Goal: Information Seeking & Learning: Learn about a topic

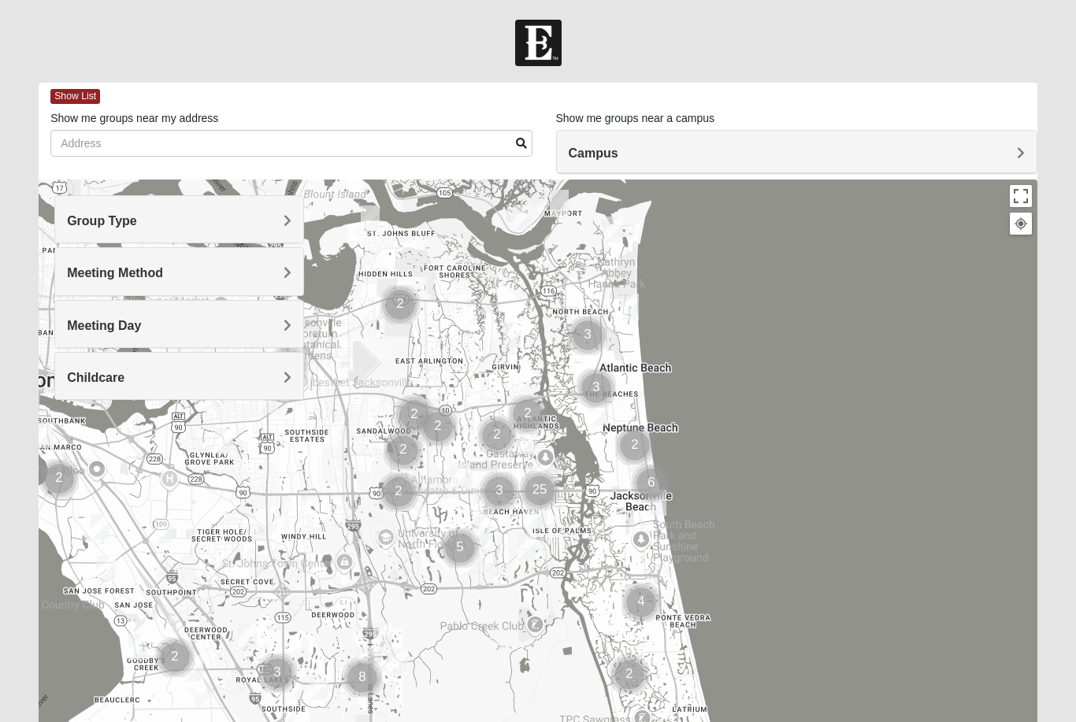
click at [246, 229] on div "Group Type" at bounding box center [179, 219] width 248 height 46
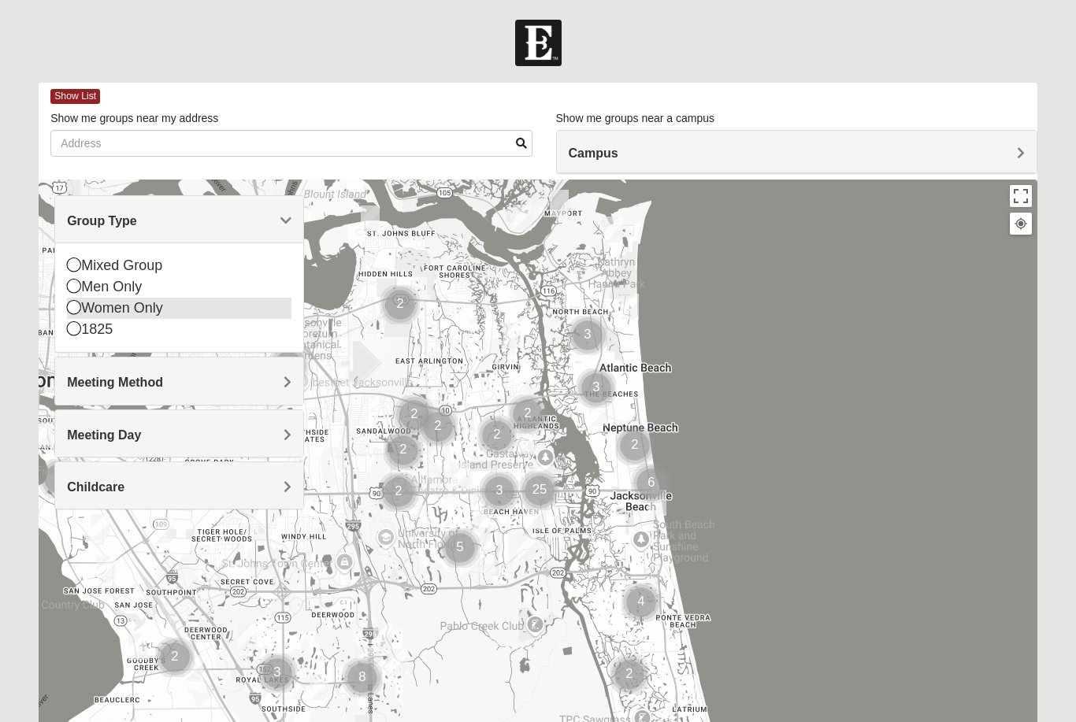
click at [69, 312] on icon at bounding box center [74, 307] width 14 height 14
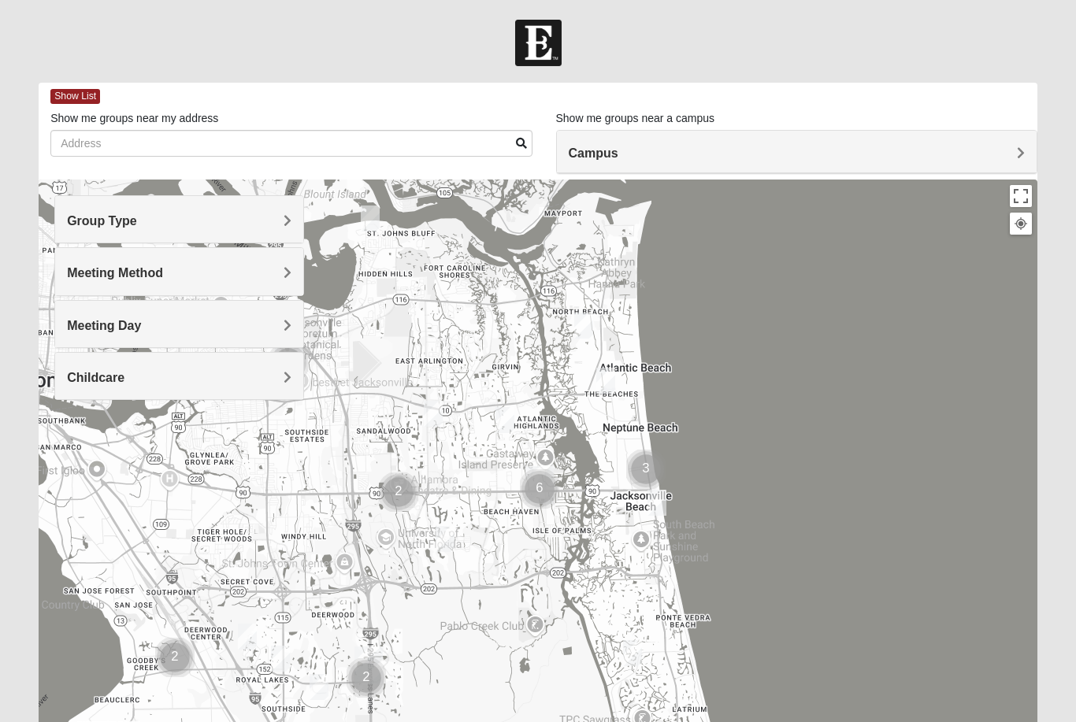
click at [131, 222] on span "Group Type" at bounding box center [102, 220] width 70 height 13
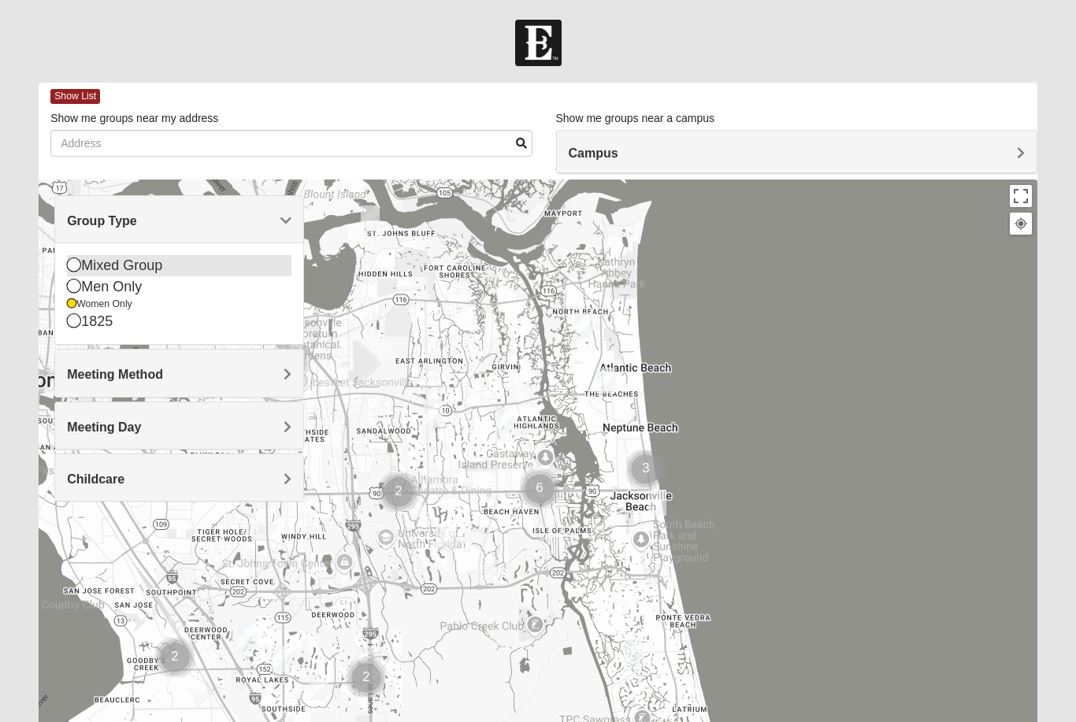
click at [79, 263] on icon at bounding box center [74, 265] width 14 height 14
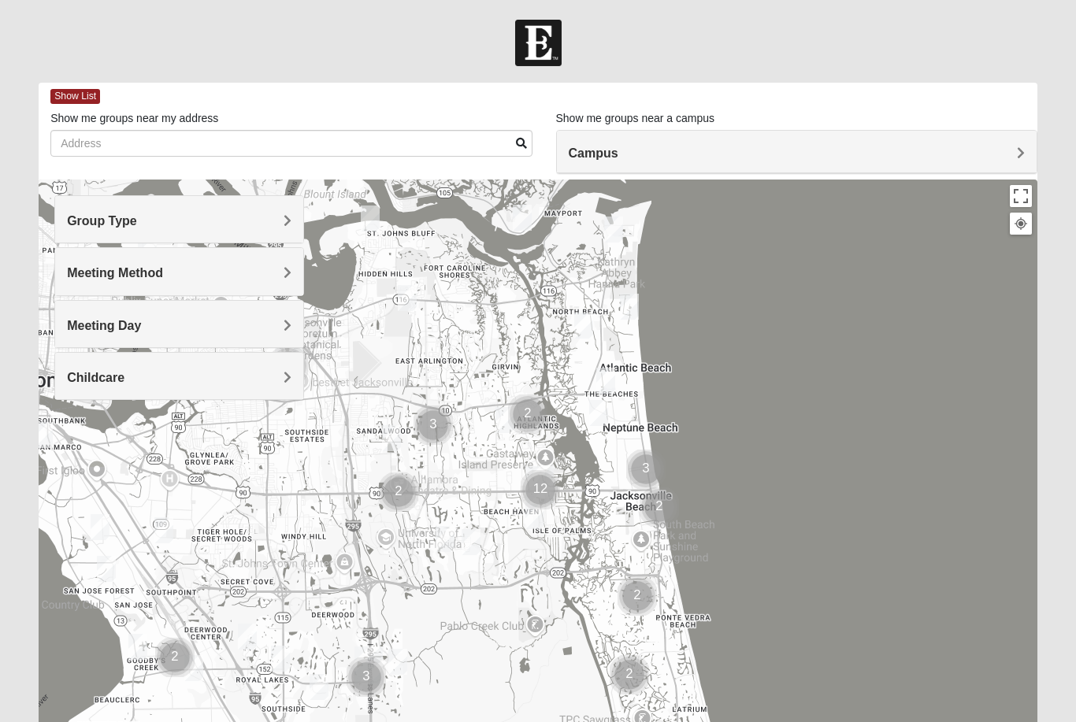
click at [205, 270] on h4 "Meeting Method" at bounding box center [179, 273] width 225 height 15
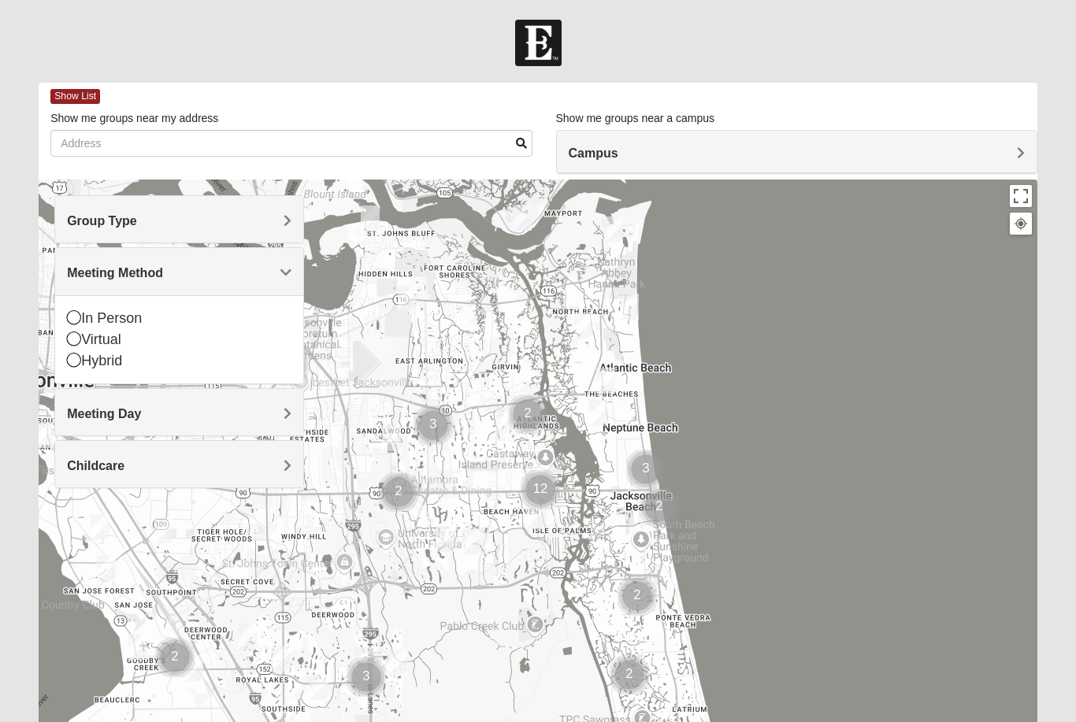
click at [232, 262] on div "Meeting Method" at bounding box center [179, 271] width 248 height 46
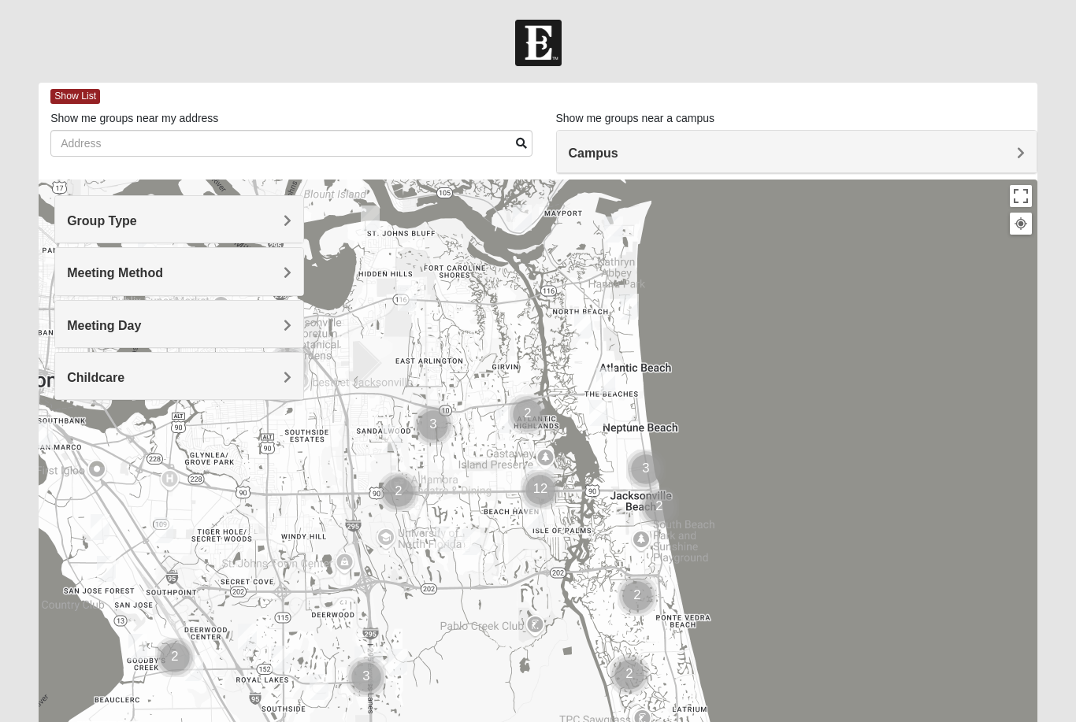
click at [181, 327] on h4 "Meeting Day" at bounding box center [179, 325] width 225 height 15
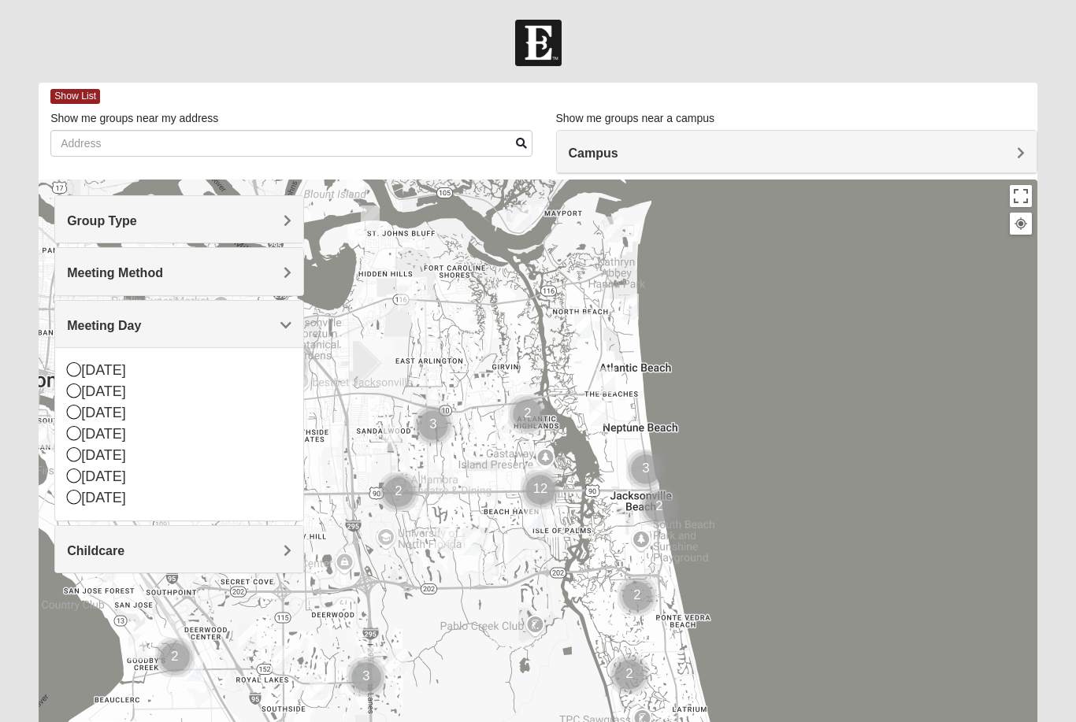
click at [181, 327] on h4 "Meeting Day" at bounding box center [179, 325] width 225 height 15
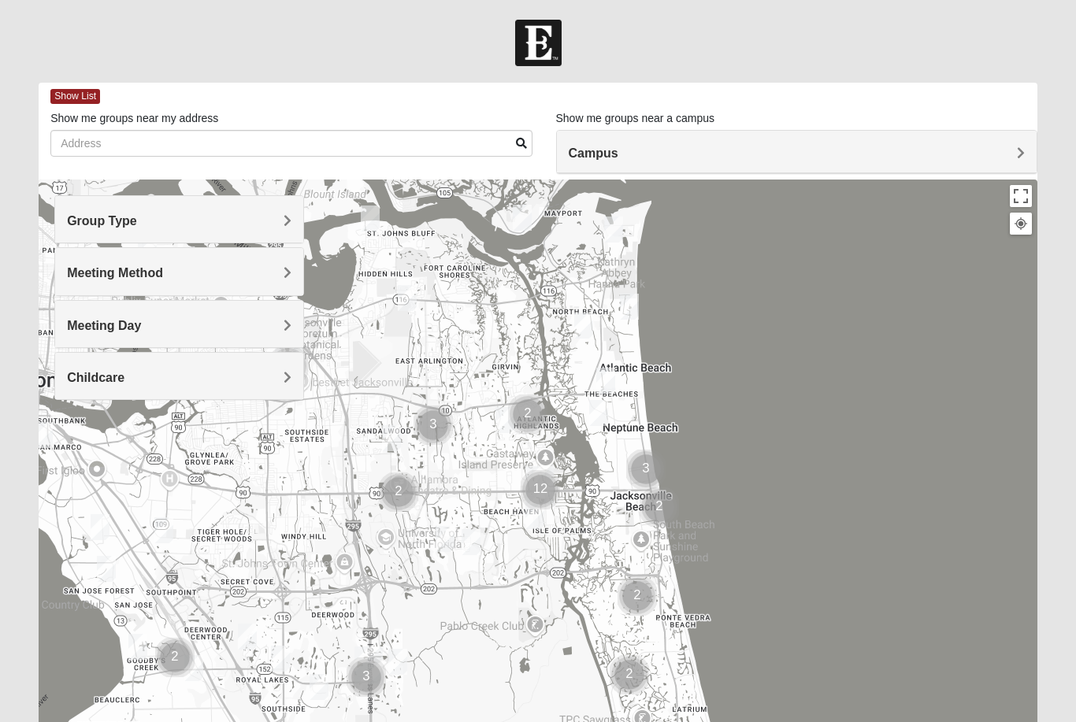
click at [280, 391] on div "Childcare" at bounding box center [179, 376] width 248 height 46
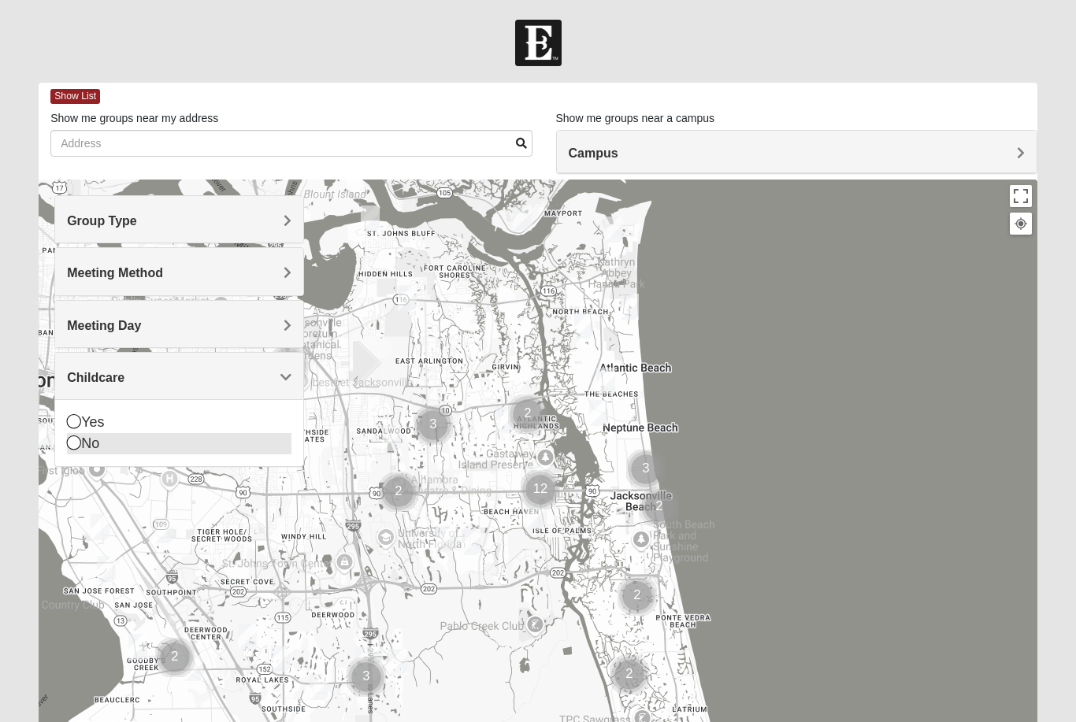
click at [89, 448] on div "No" at bounding box center [179, 443] width 225 height 21
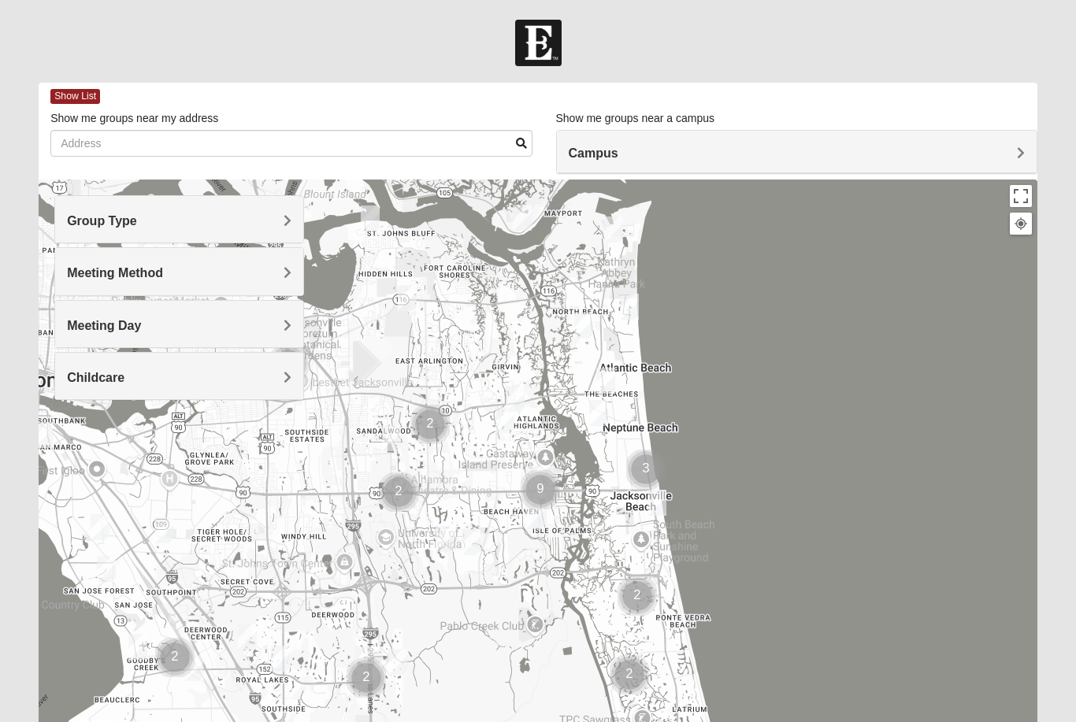
click at [820, 390] on div at bounding box center [538, 495] width 999 height 630
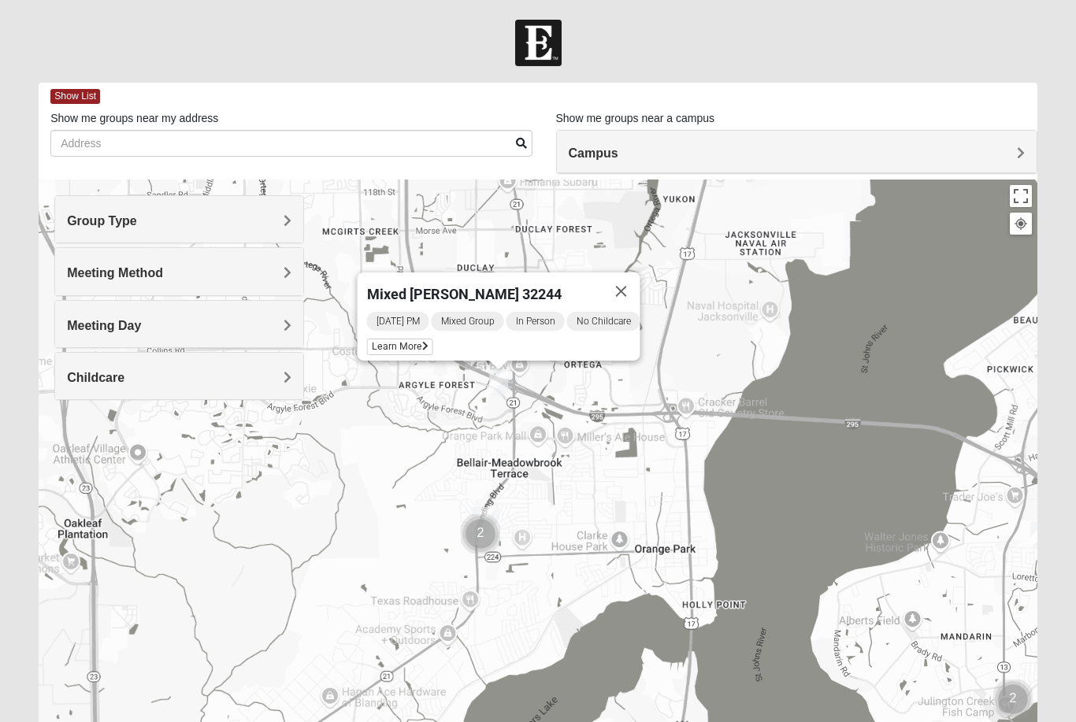
click at [410, 335] on div "[DATE] PM Mixed Group In Person No Childcare Learn More" at bounding box center [503, 335] width 273 height 50
click at [414, 352] on span "Learn More" at bounding box center [400, 347] width 66 height 17
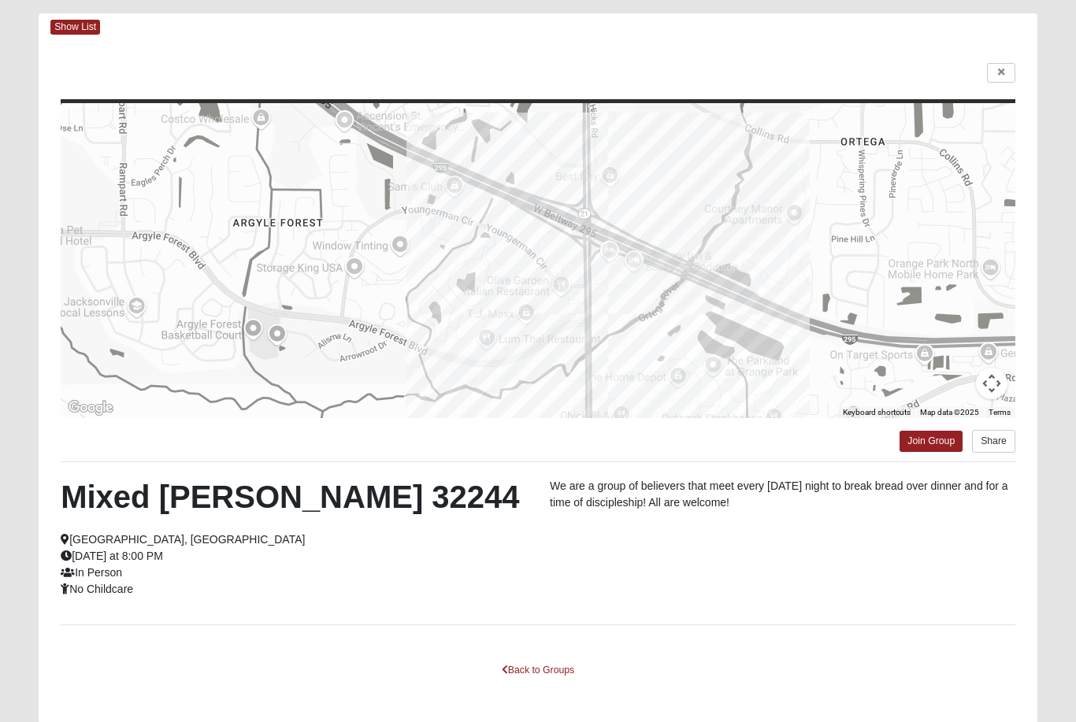
scroll to position [78, 0]
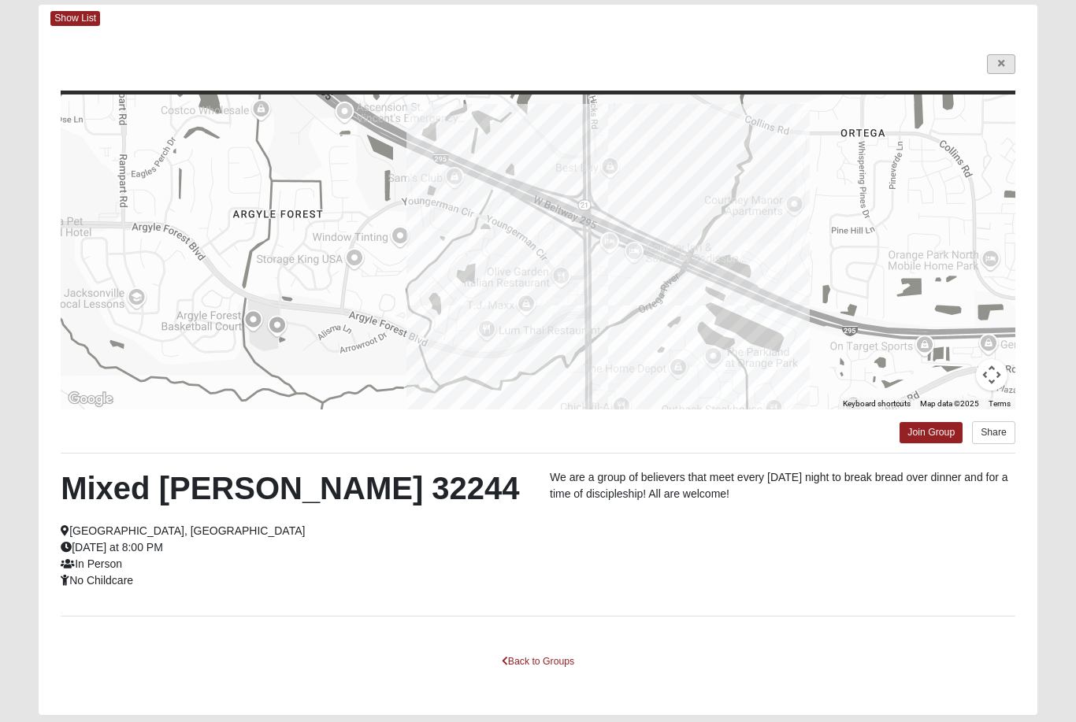
click at [998, 64] on icon at bounding box center [1001, 63] width 6 height 9
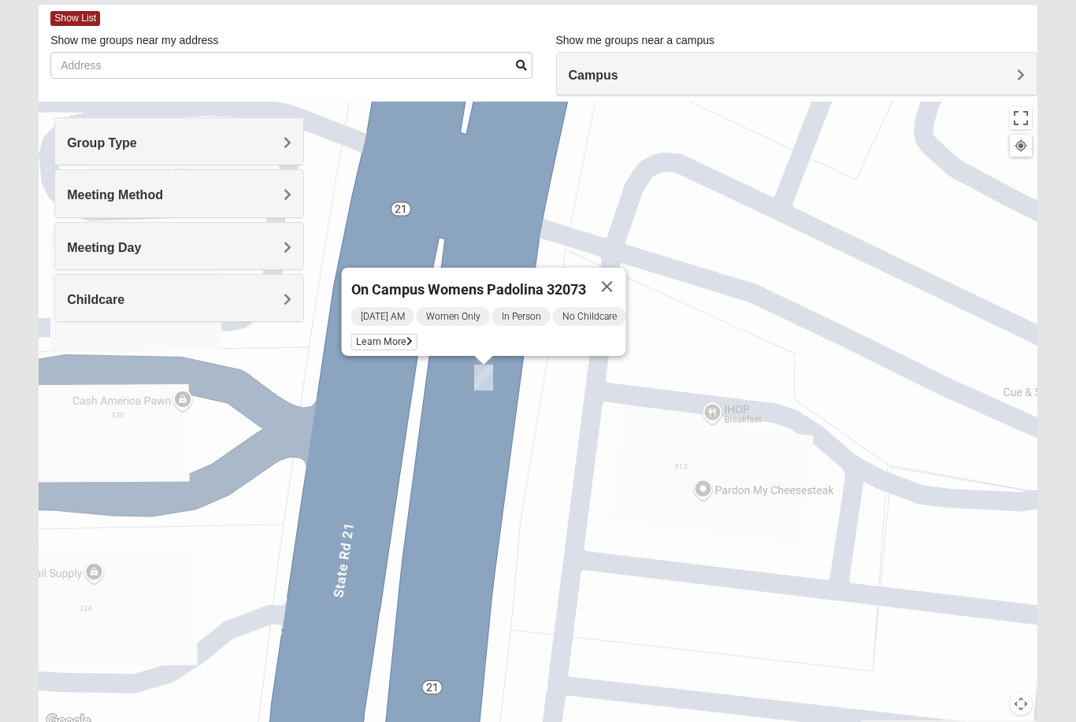
click at [396, 331] on div "[DATE] AM Women Only In Person No Childcare Learn More" at bounding box center [488, 331] width 275 height 50
click at [408, 341] on icon at bounding box center [410, 341] width 6 height 9
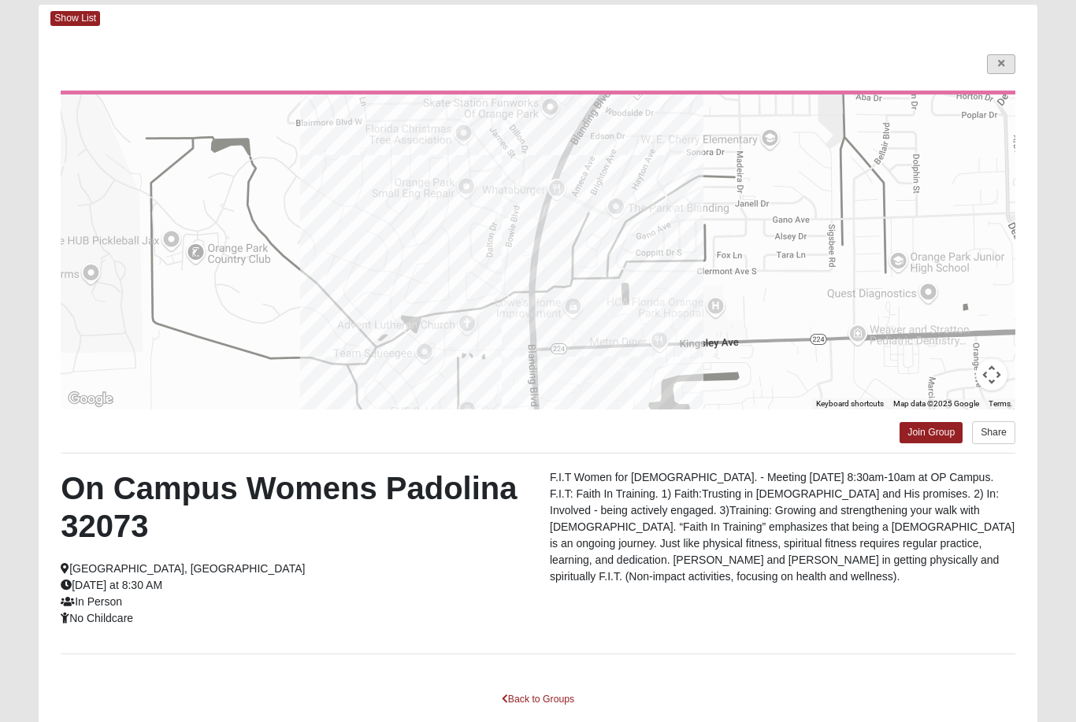
click at [1004, 62] on icon at bounding box center [1001, 63] width 6 height 9
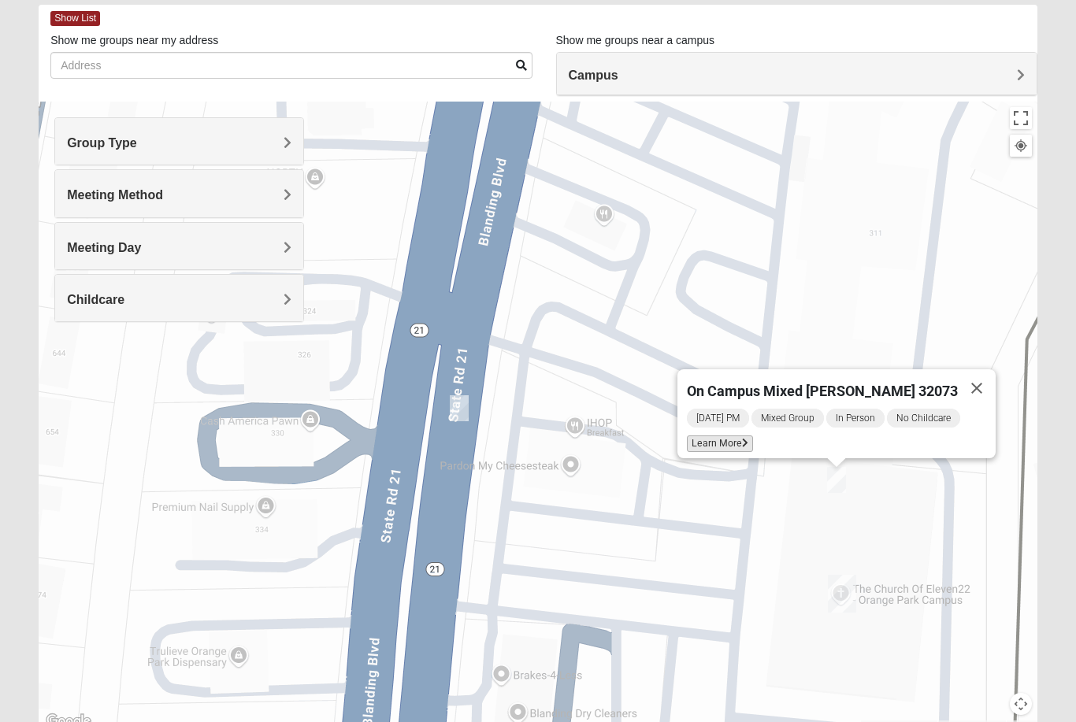
click at [743, 437] on span "Learn More" at bounding box center [720, 444] width 66 height 17
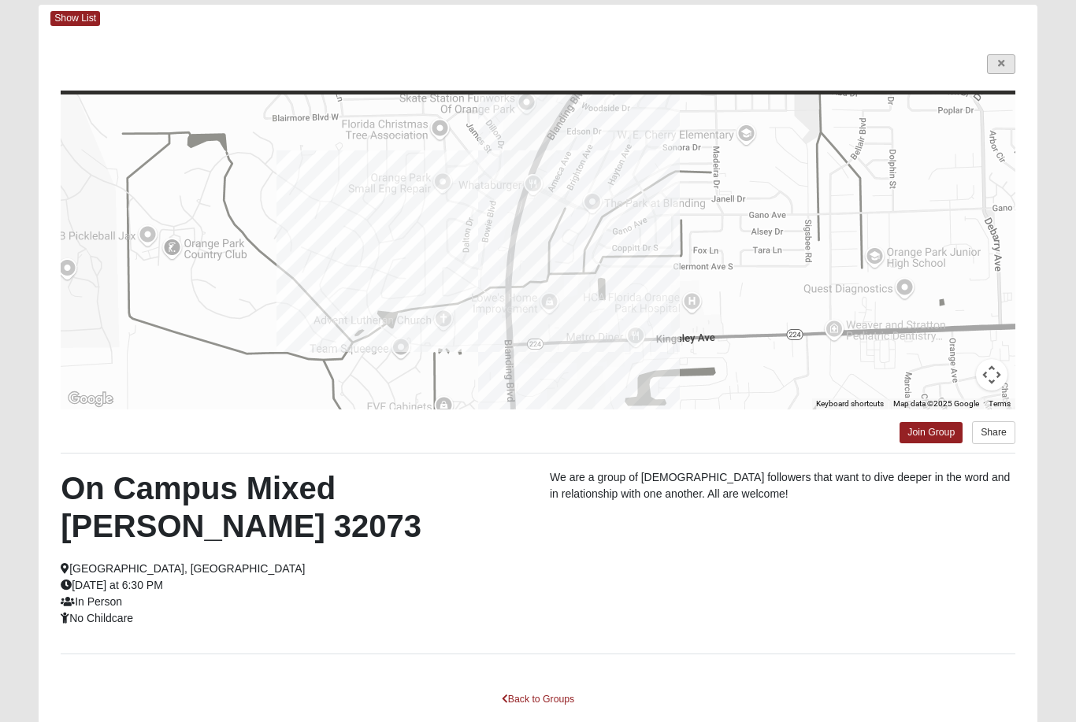
click at [1004, 66] on icon at bounding box center [1001, 63] width 6 height 9
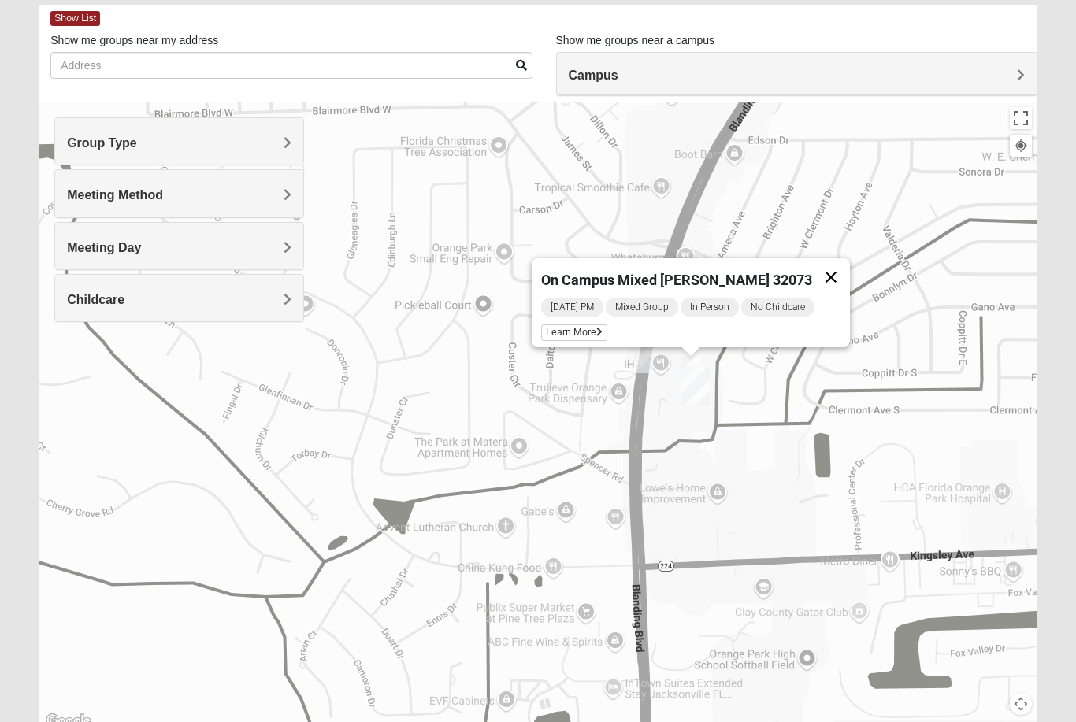
click at [818, 283] on button "Close" at bounding box center [831, 277] width 38 height 38
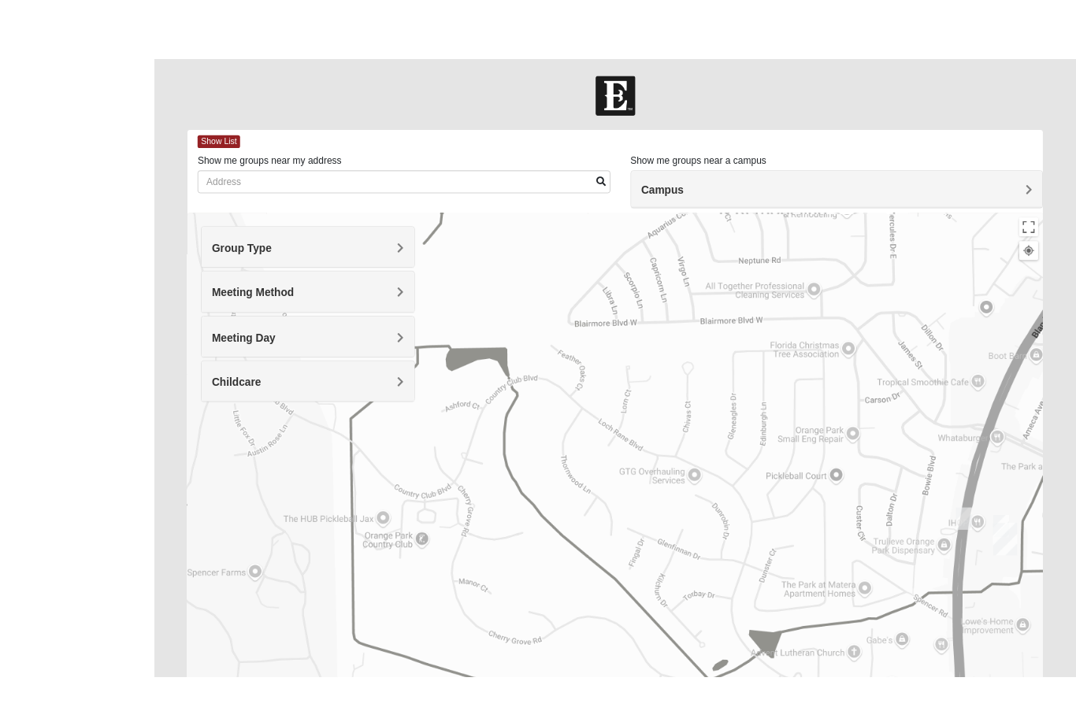
scroll to position [100, 0]
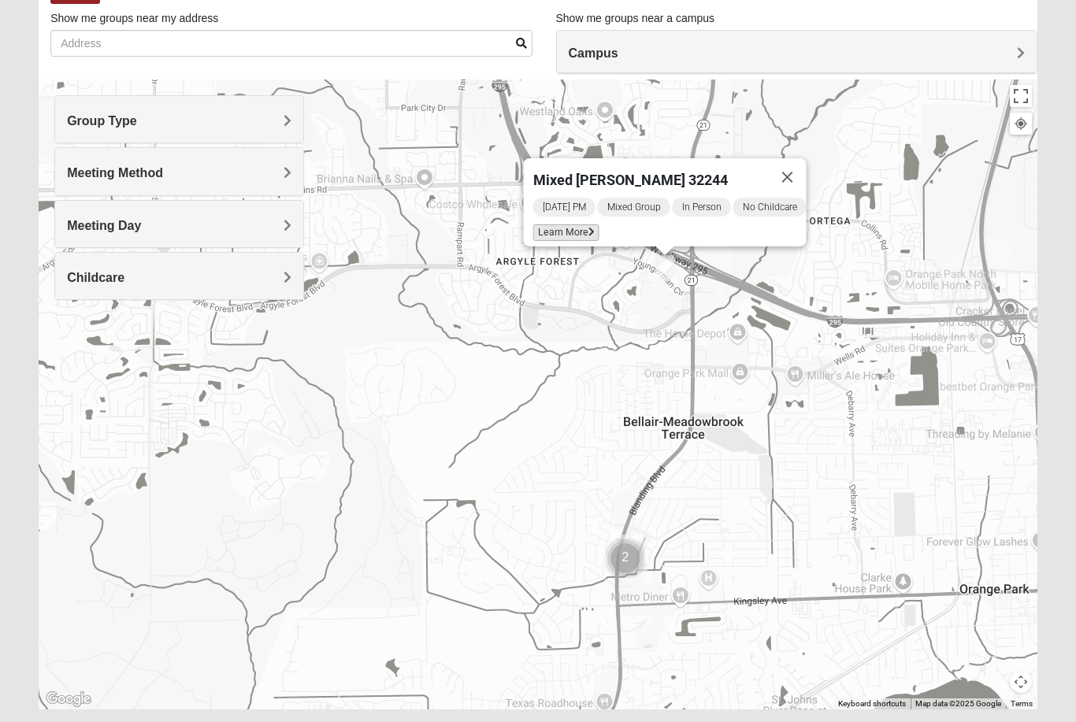
click at [557, 227] on span "Learn More" at bounding box center [566, 233] width 66 height 17
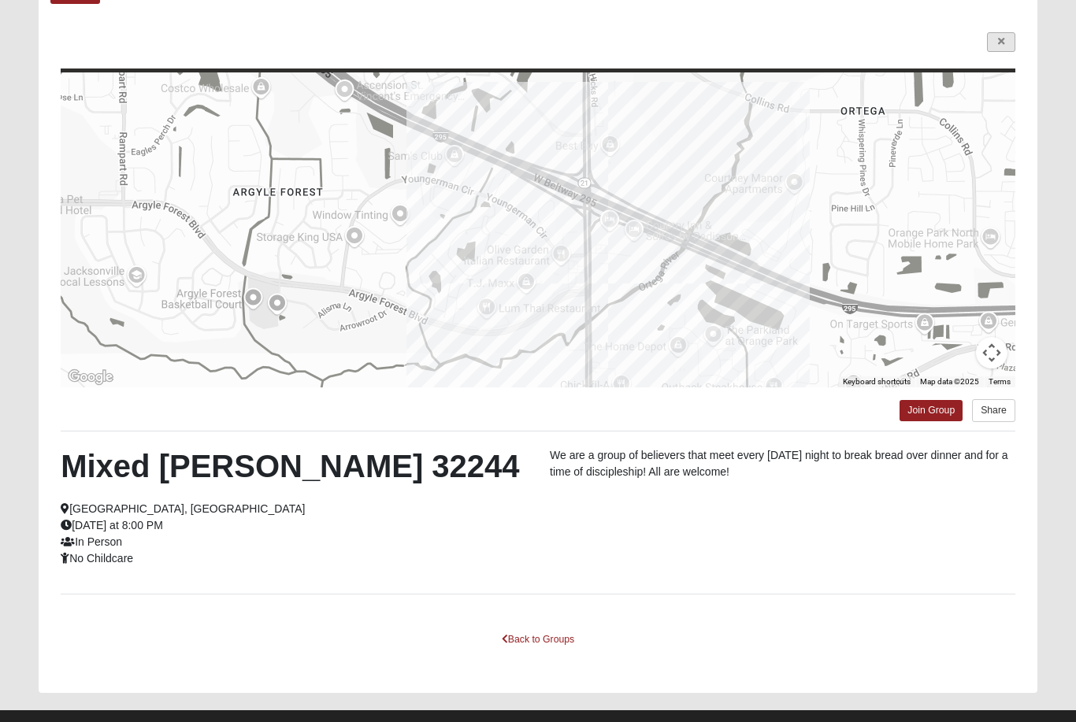
click at [997, 46] on link at bounding box center [1001, 42] width 28 height 20
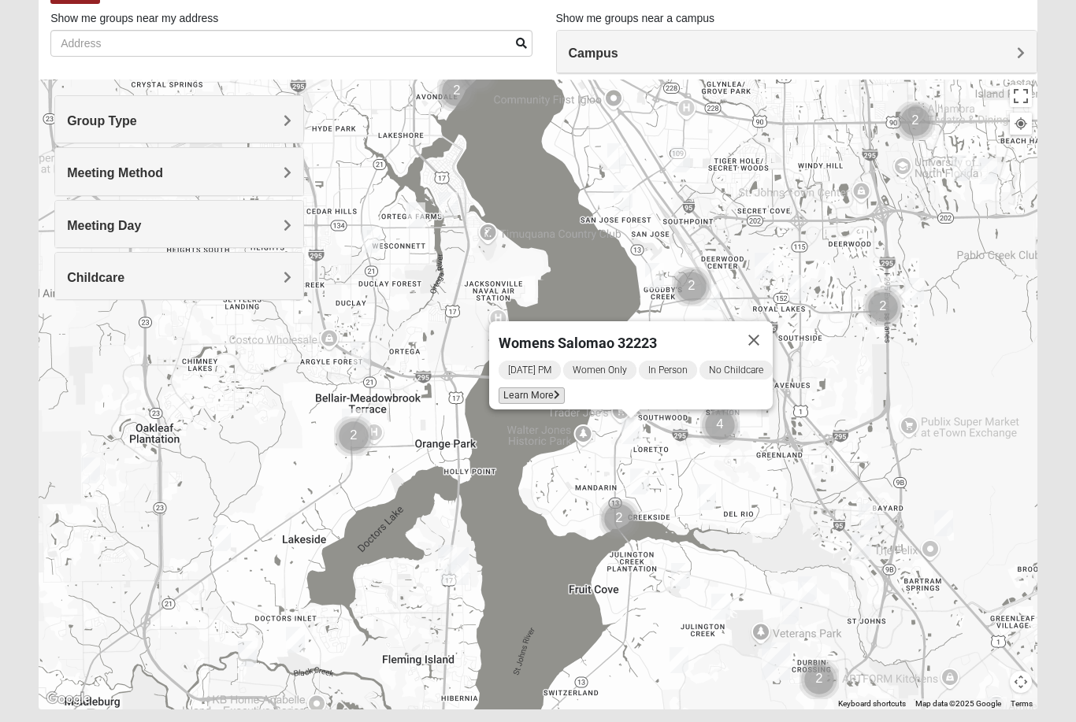
click at [544, 388] on span "Learn More" at bounding box center [532, 396] width 66 height 17
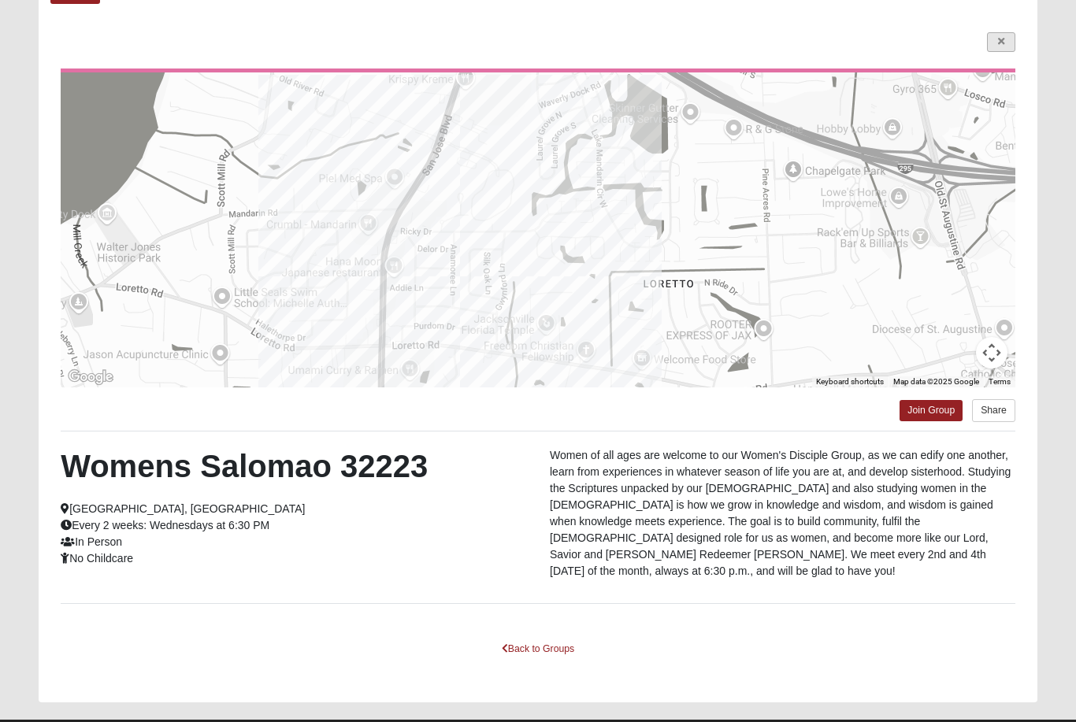
click at [1004, 44] on icon at bounding box center [1001, 41] width 6 height 9
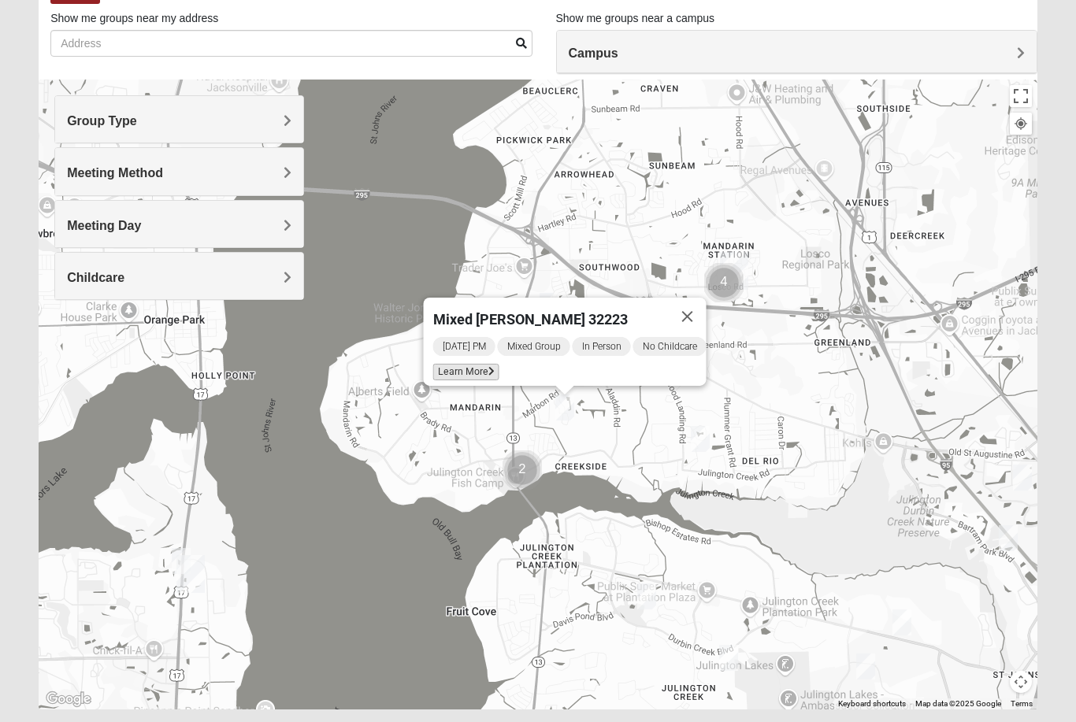
click at [481, 377] on span "Learn More" at bounding box center [466, 372] width 66 height 17
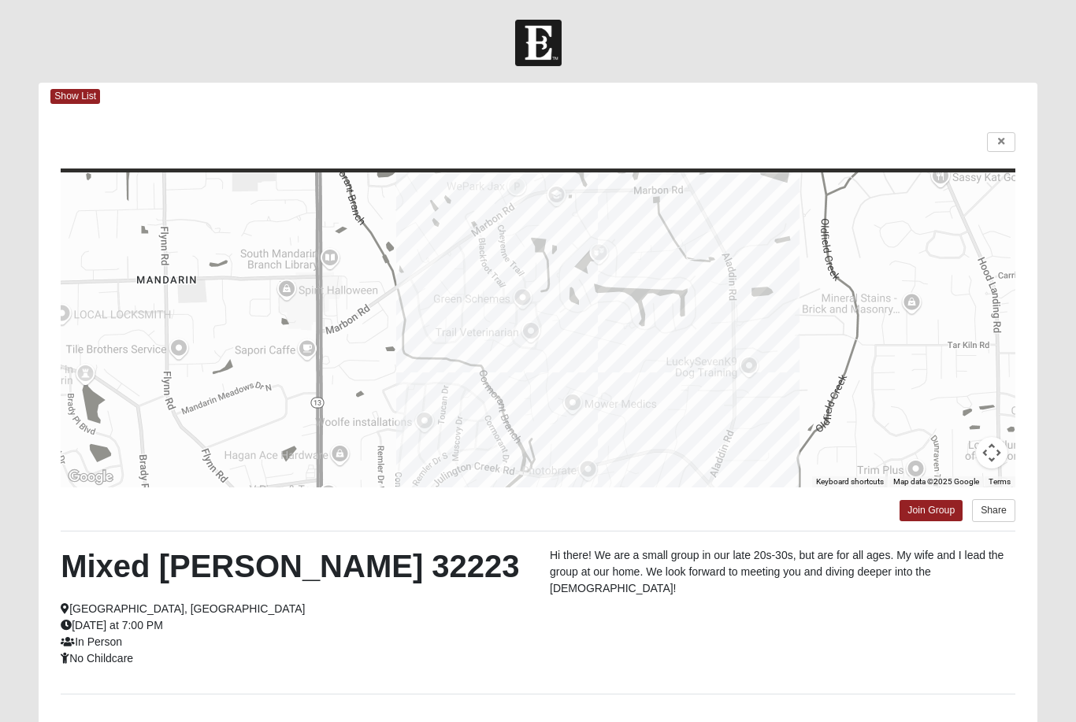
scroll to position [100, 0]
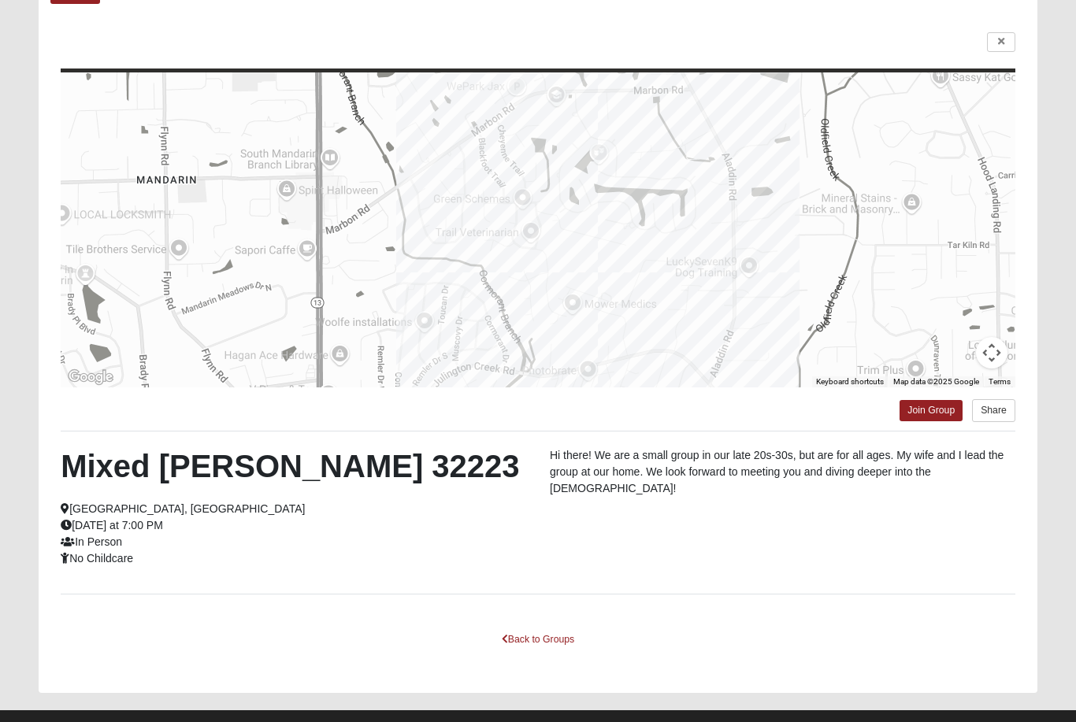
click at [998, 42] on icon at bounding box center [1001, 41] width 6 height 9
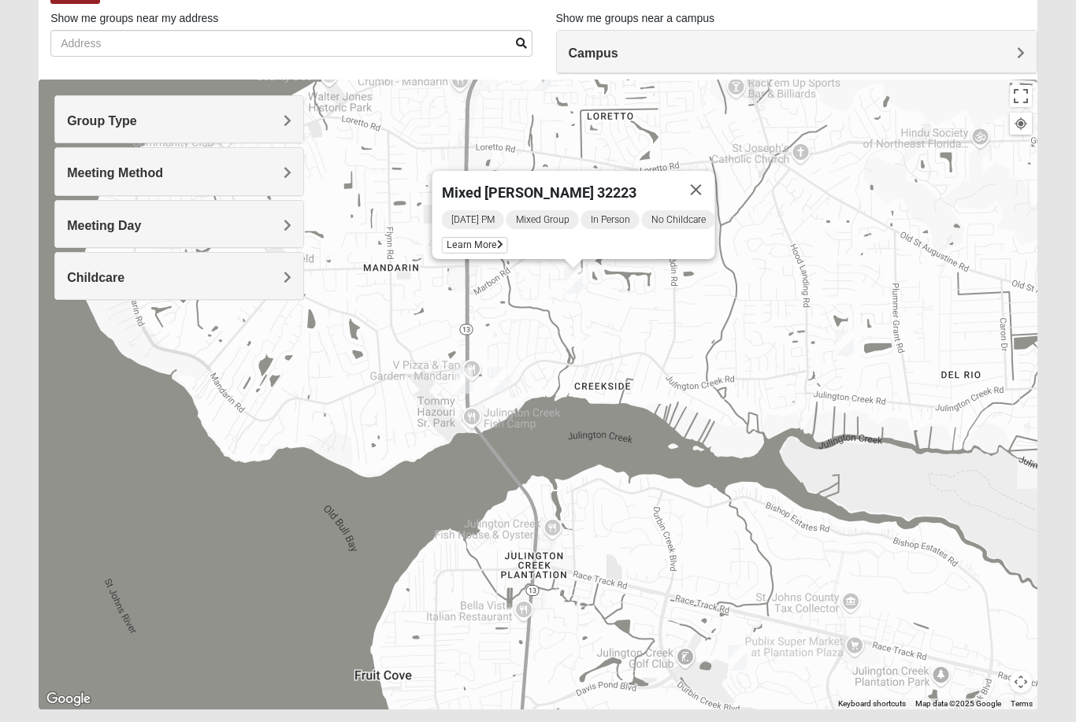
click at [460, 384] on img "Mixed RE/MAX 32223" at bounding box center [464, 381] width 32 height 39
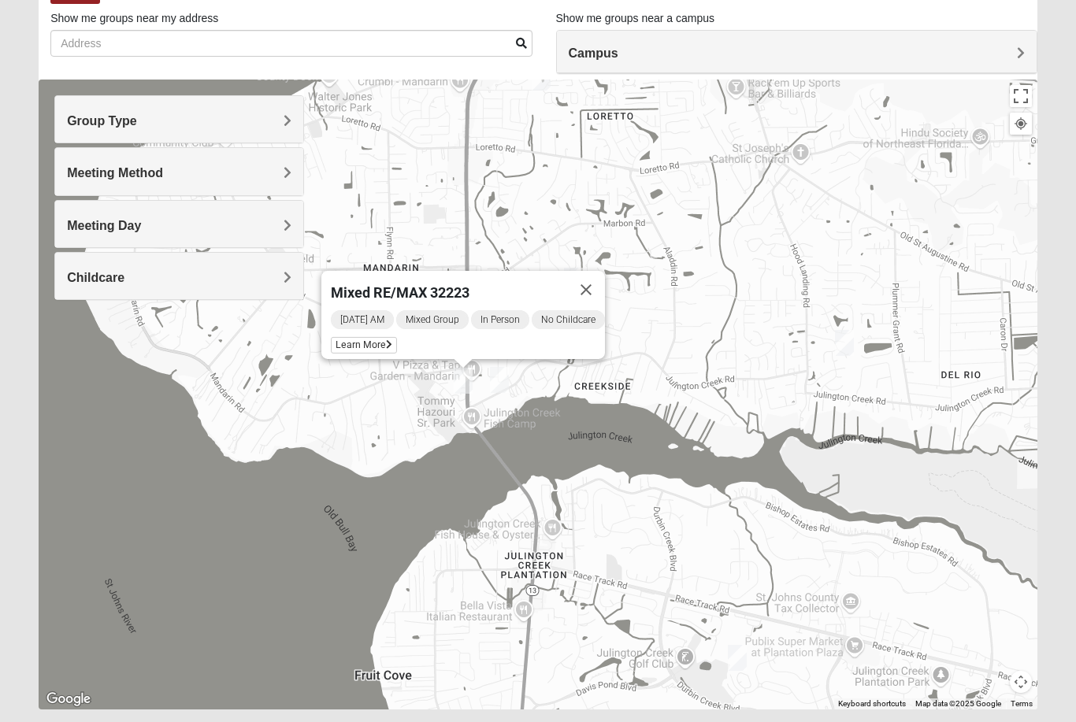
click at [369, 336] on div "Wednesday AM Mixed Group In Person No Childcare Learn More" at bounding box center [468, 334] width 274 height 50
click at [370, 351] on span "Learn More" at bounding box center [364, 345] width 66 height 17
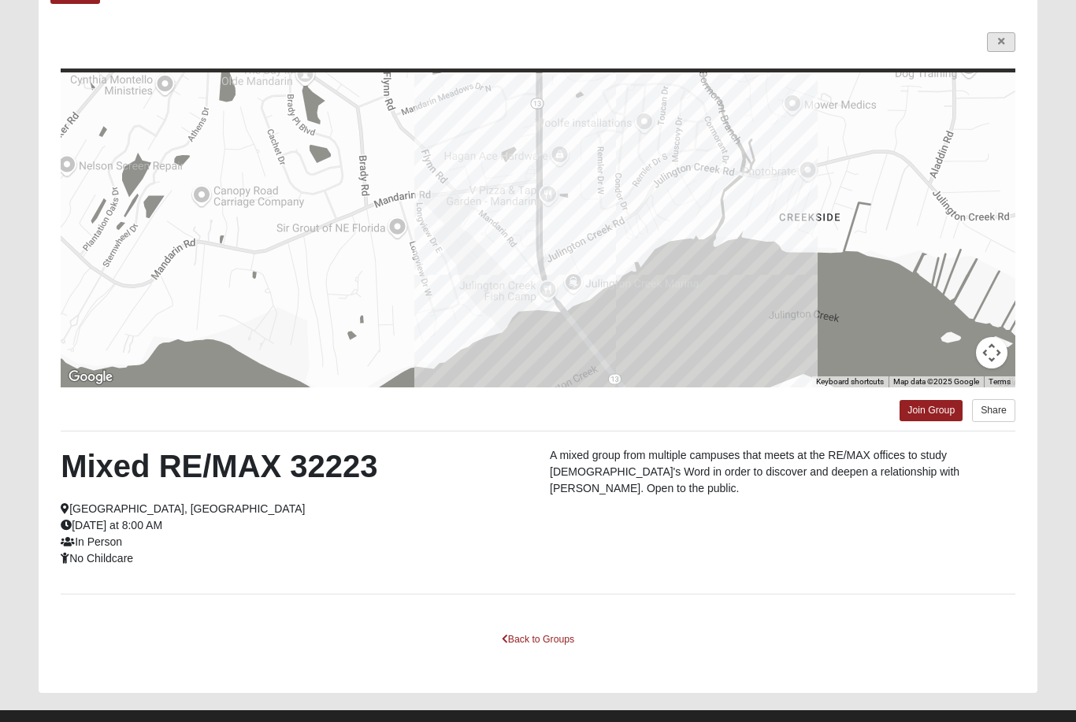
click at [1005, 43] on link at bounding box center [1001, 42] width 28 height 20
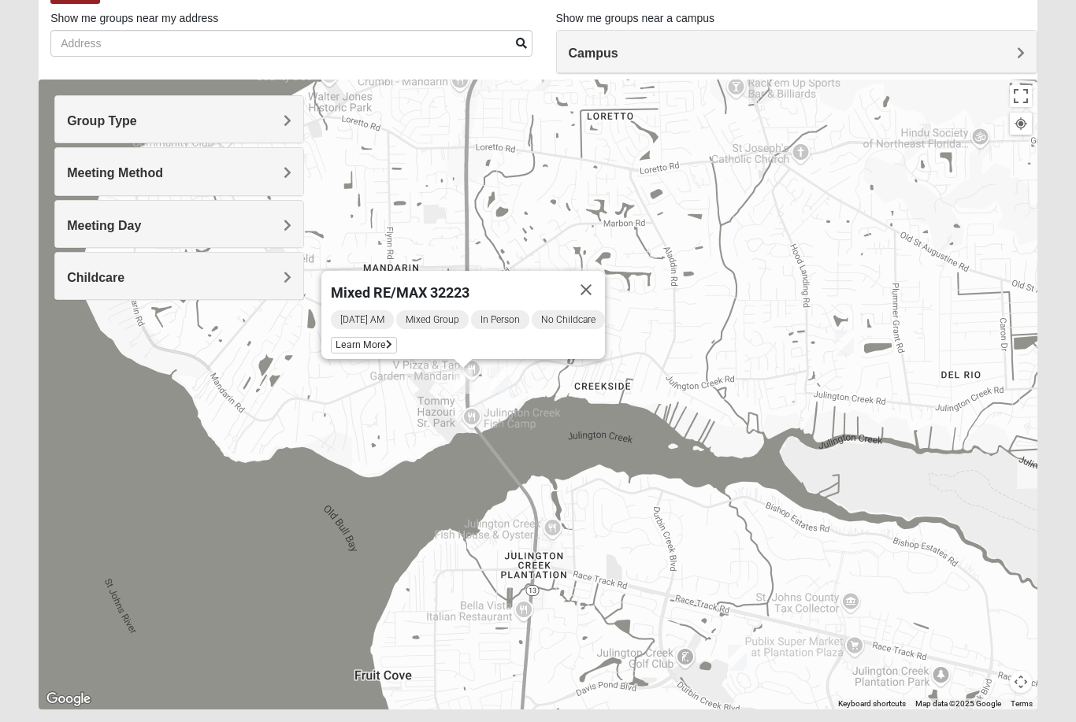
click at [500, 382] on img "Mixed VonNieda 32223" at bounding box center [500, 380] width 32 height 39
click at [417, 332] on div "Tuesday PM Mixed Group In Person No Childcare Learn More" at bounding box center [504, 333] width 273 height 50
click at [417, 347] on span "Learn More" at bounding box center [401, 344] width 66 height 17
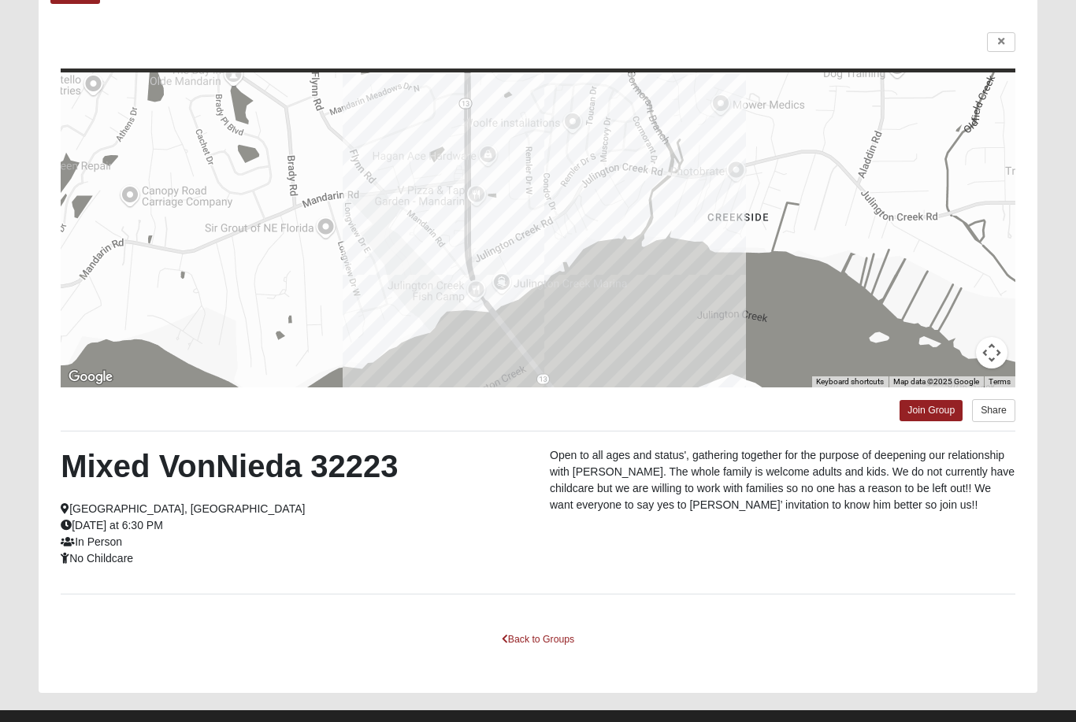
click at [996, 42] on link at bounding box center [1001, 42] width 28 height 20
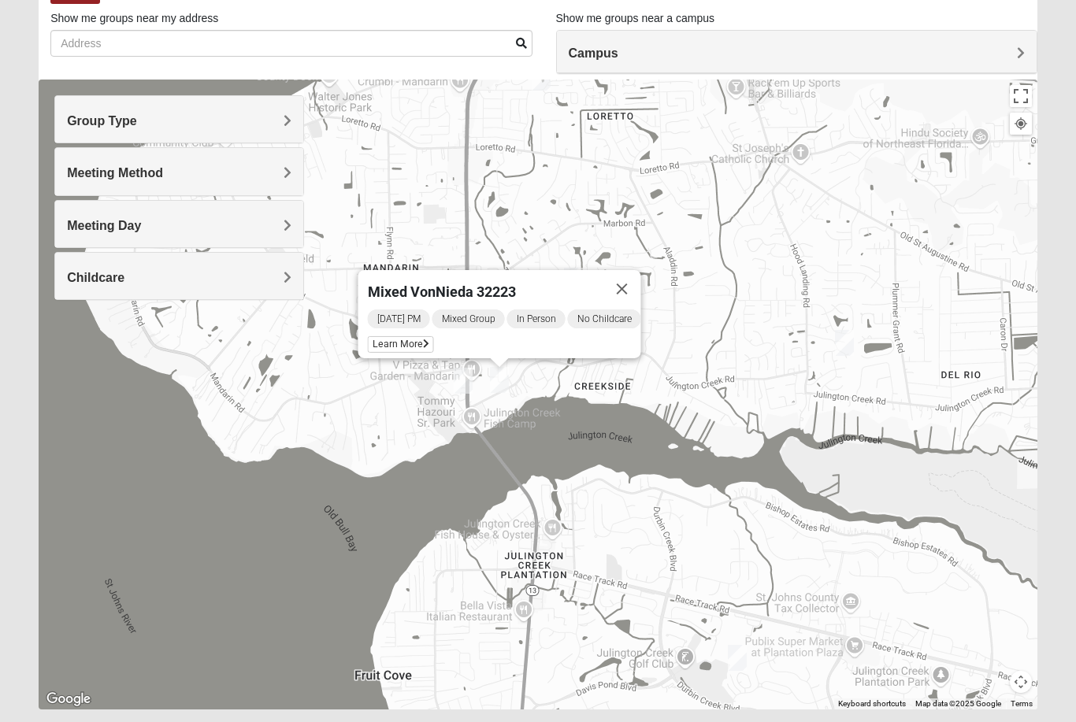
click at [740, 652] on img "Mixed Perez 32259" at bounding box center [738, 658] width 32 height 39
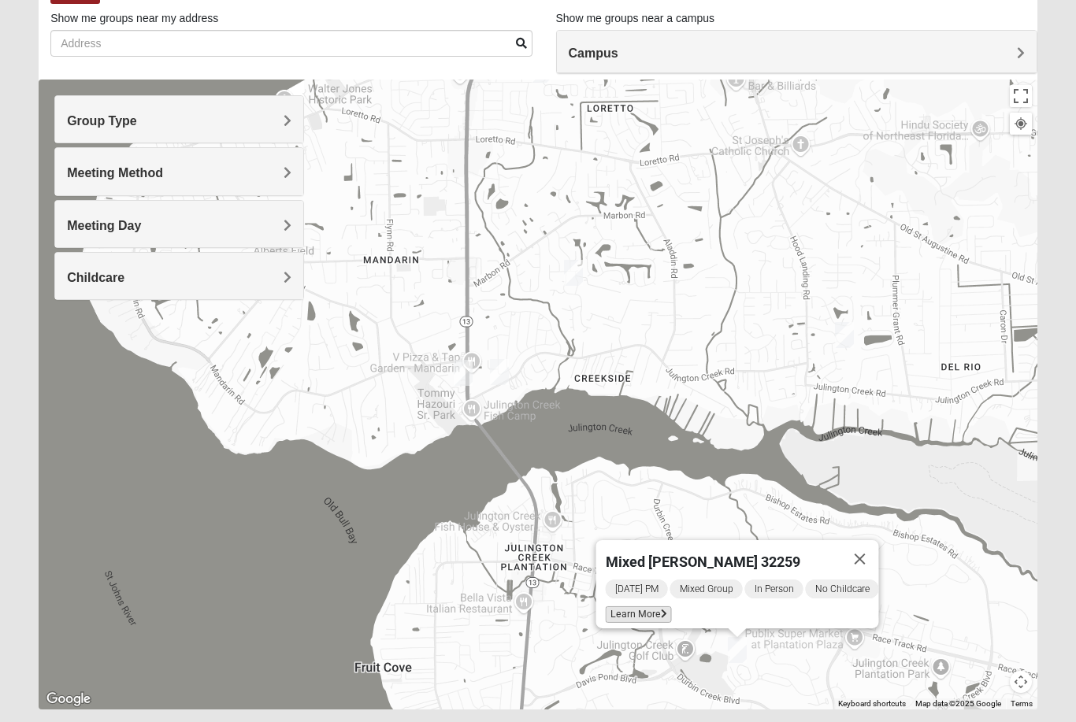
click at [643, 610] on span "Learn More" at bounding box center [639, 615] width 66 height 17
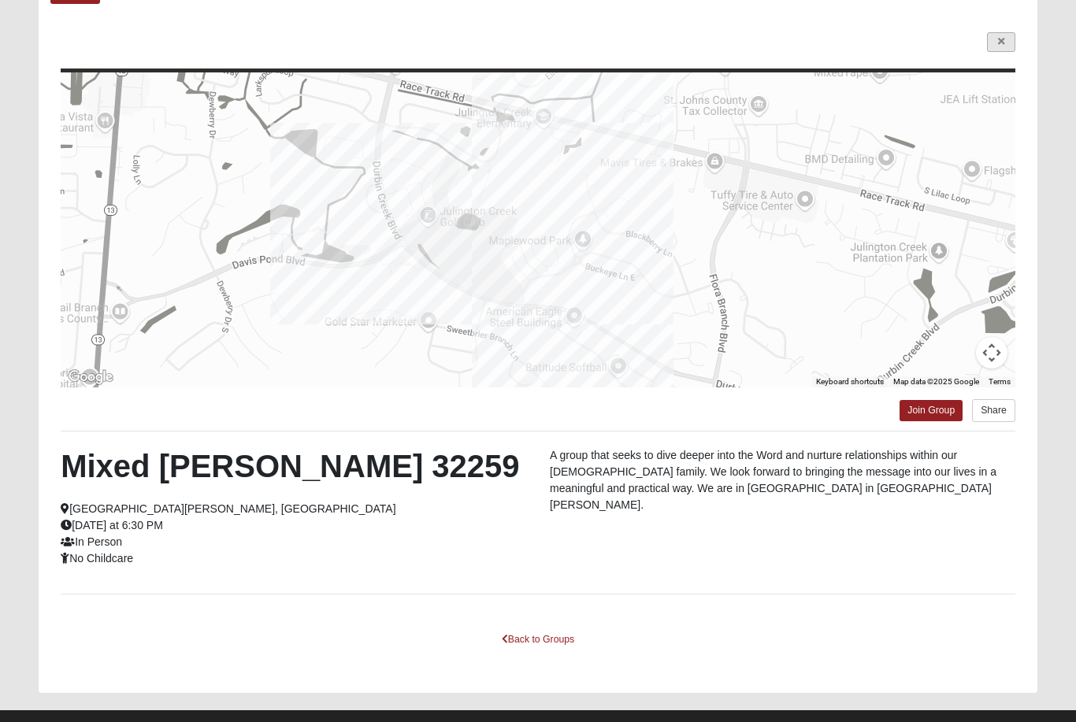
click at [993, 49] on link at bounding box center [1001, 42] width 28 height 20
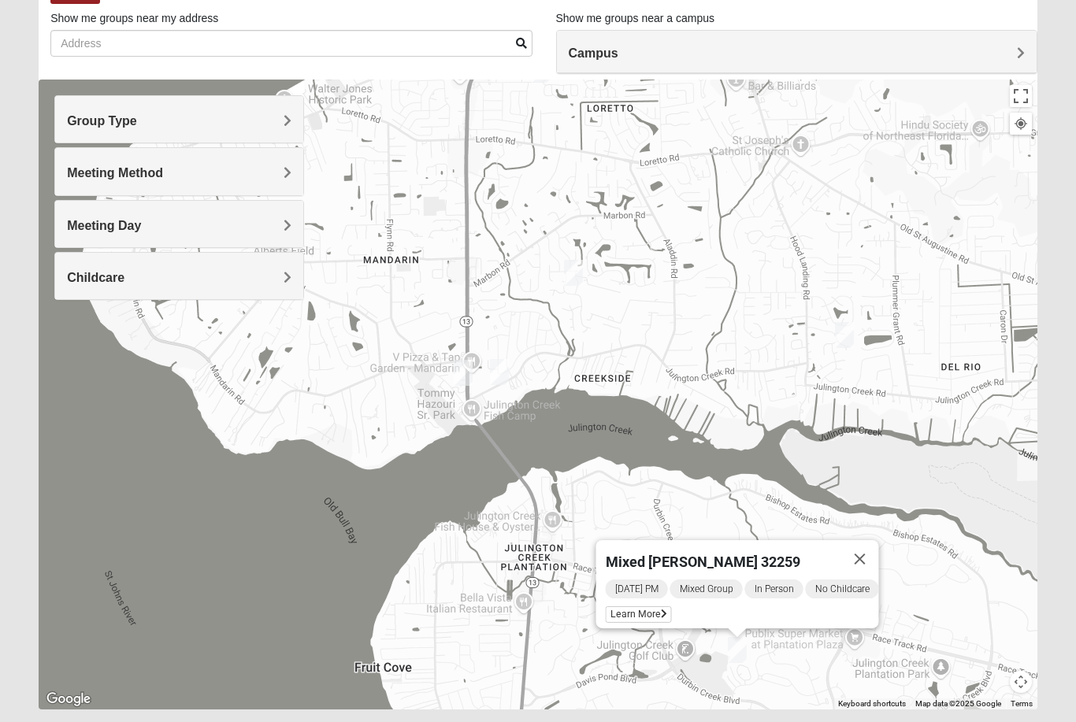
click at [871, 563] on button "Close" at bounding box center [860, 559] width 38 height 38
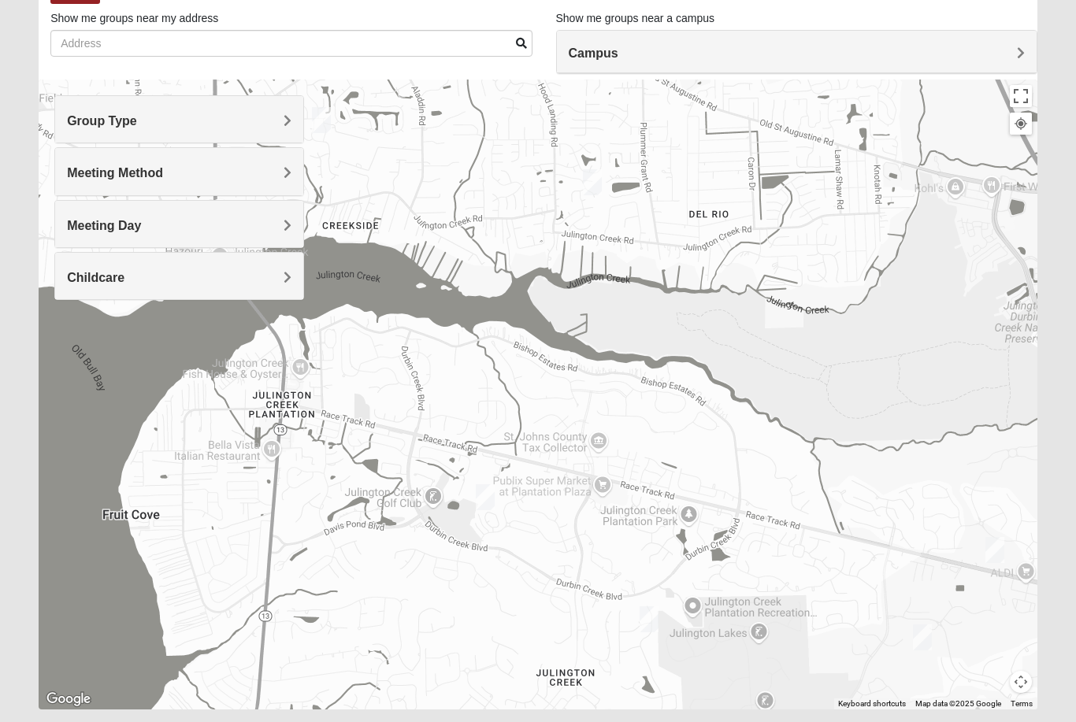
click at [645, 616] on img "Womens Iliff 32259" at bounding box center [649, 619] width 32 height 39
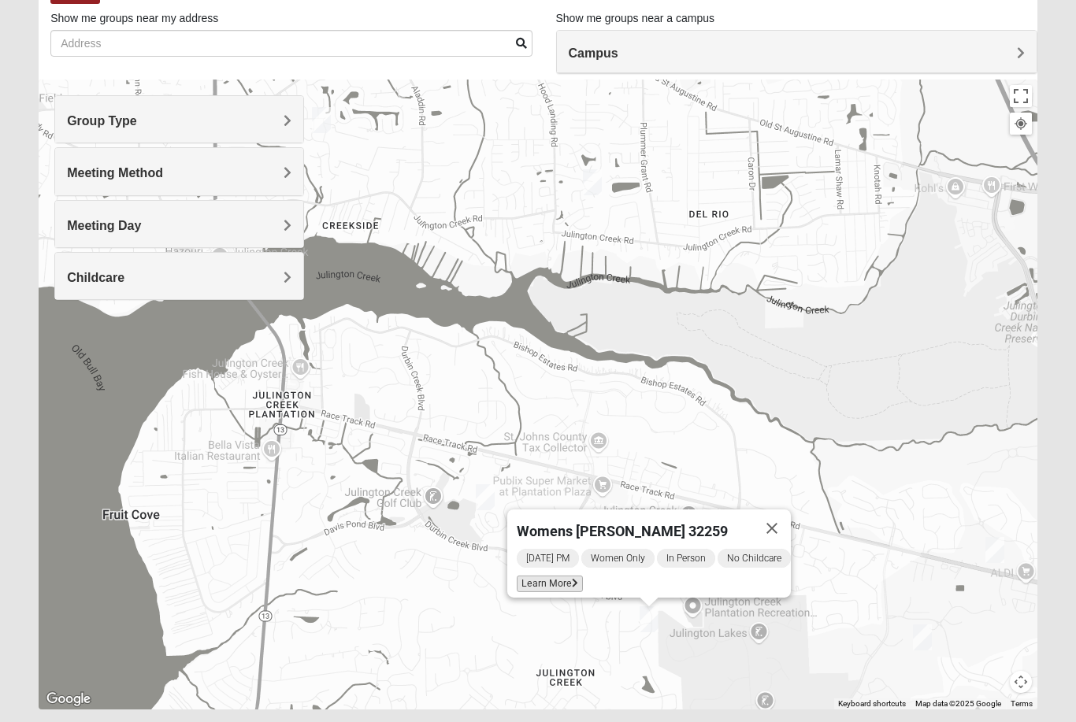
click at [559, 580] on span "Learn More" at bounding box center [550, 584] width 66 height 17
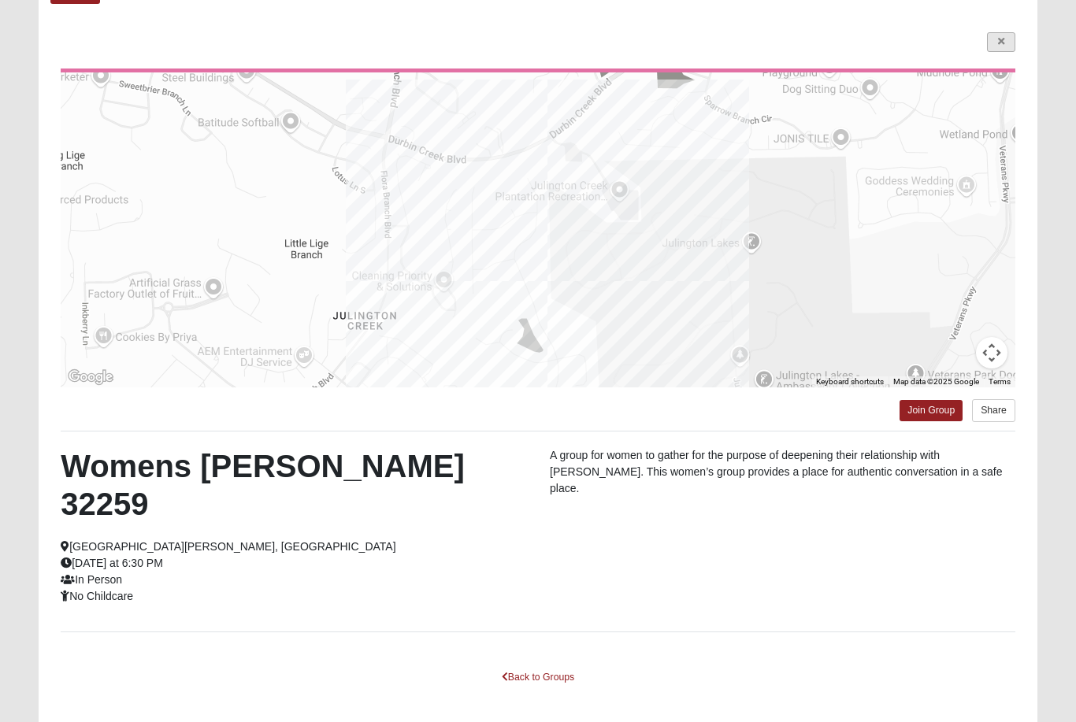
click at [1001, 41] on icon at bounding box center [1001, 41] width 6 height 9
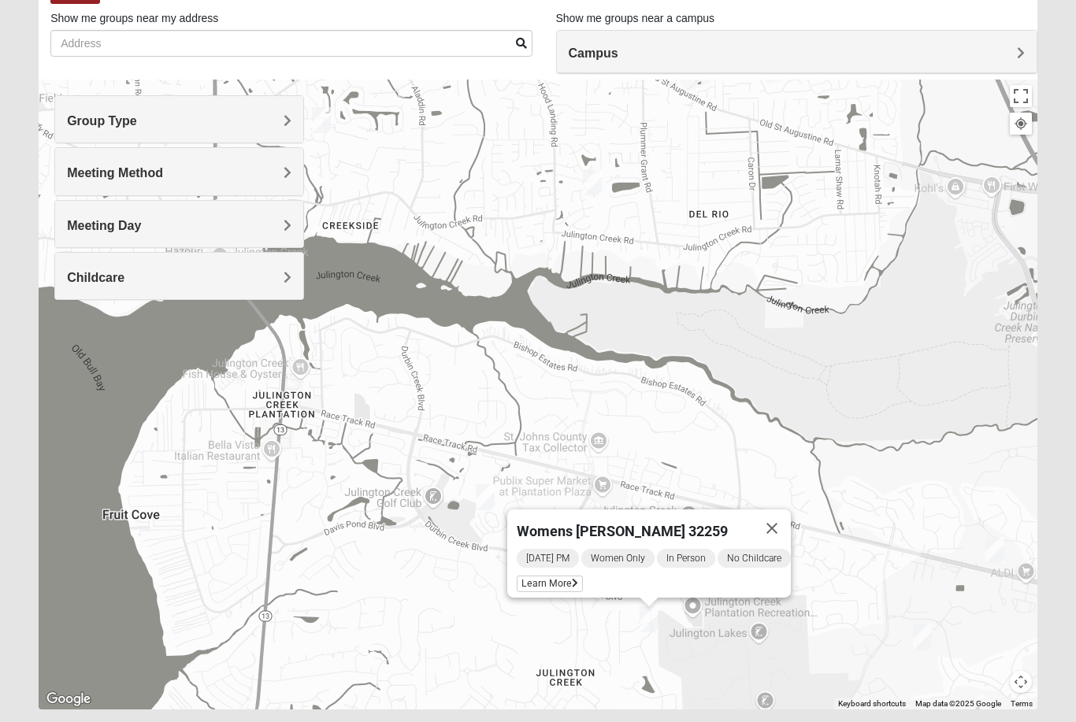
click at [991, 544] on img "Womens Urbanski 32259" at bounding box center [995, 550] width 32 height 39
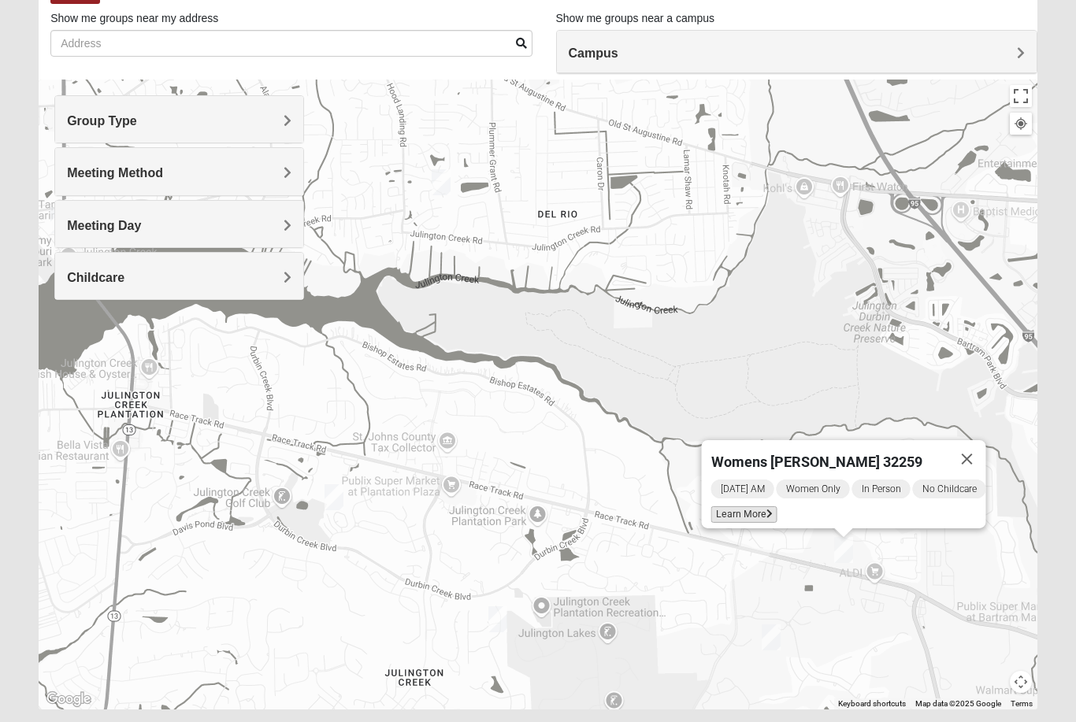
click at [752, 512] on span "Learn More" at bounding box center [744, 515] width 66 height 17
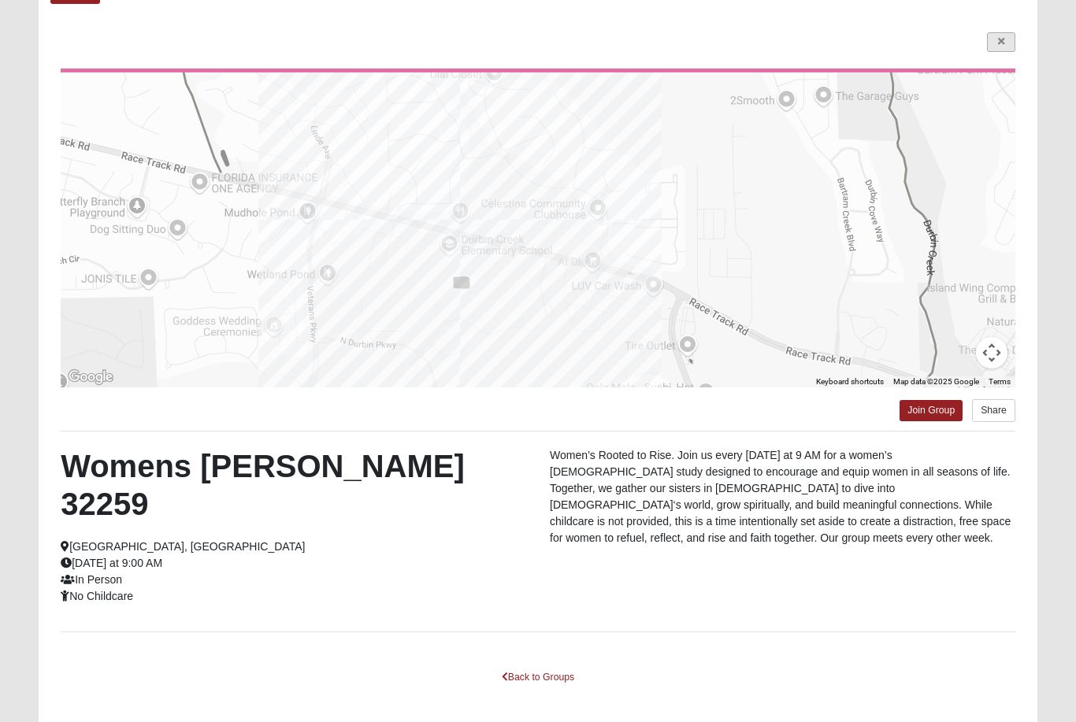
click at [1003, 49] on link at bounding box center [1001, 42] width 28 height 20
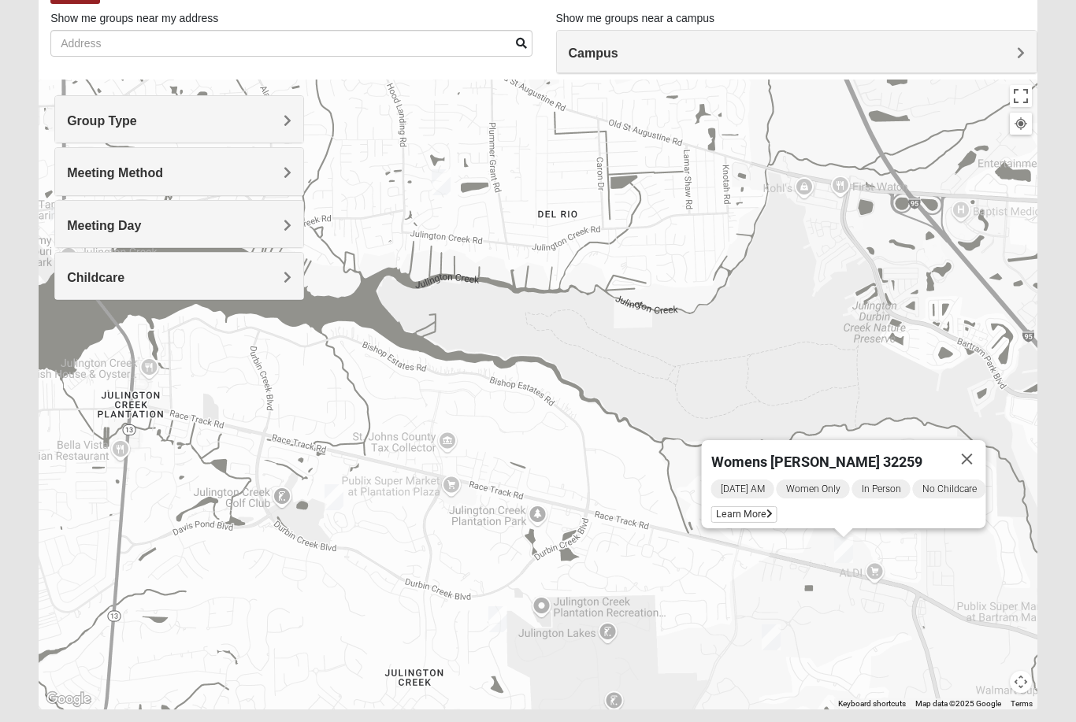
click at [769, 646] on img "Mixed Chung 32259" at bounding box center [772, 637] width 32 height 39
